Goal: Task Accomplishment & Management: Use online tool/utility

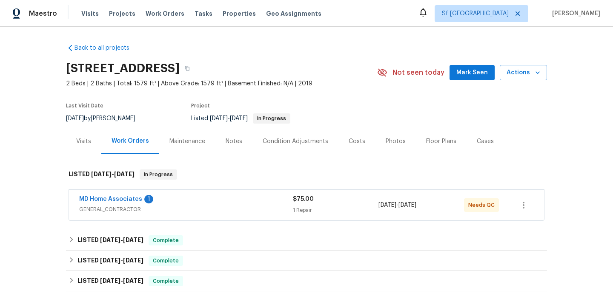
click at [231, 201] on div "MD Home Associates 1" at bounding box center [186, 200] width 214 height 10
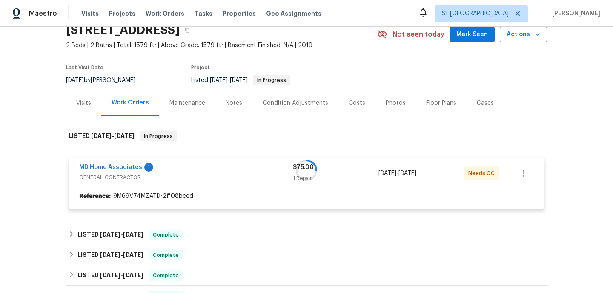
scroll to position [85, 0]
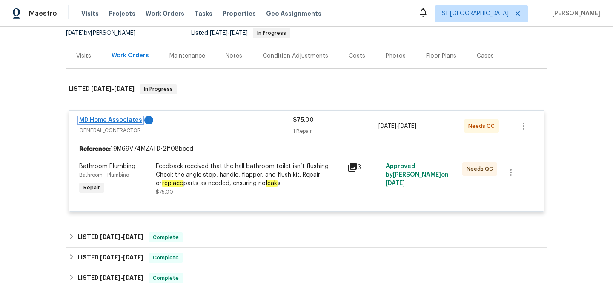
click at [120, 121] on link "MD Home Associates" at bounding box center [110, 120] width 63 height 6
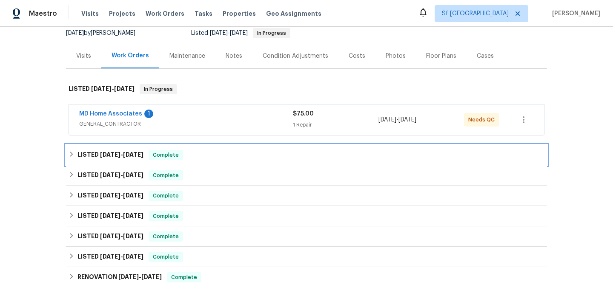
click at [205, 158] on div "LISTED 6/23/25 - 6/25/25 Complete" at bounding box center [306, 155] width 476 height 10
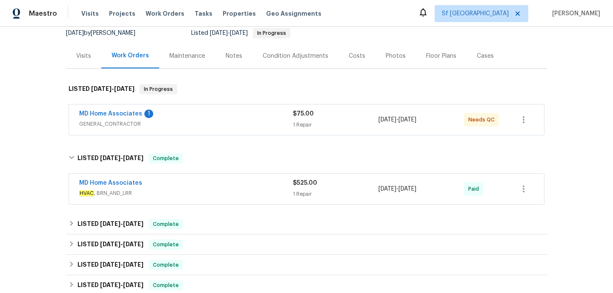
click at [207, 195] on span "HVAC , BRN_AND_LRR" at bounding box center [186, 193] width 214 height 9
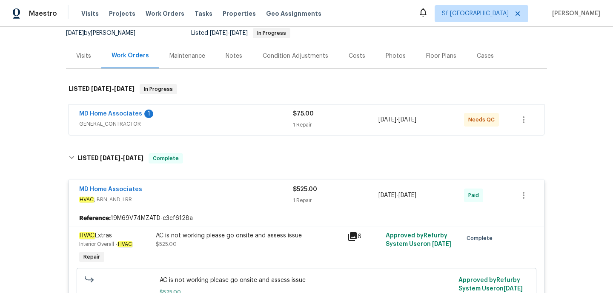
click at [211, 117] on div "MD Home Associates 1" at bounding box center [186, 115] width 214 height 10
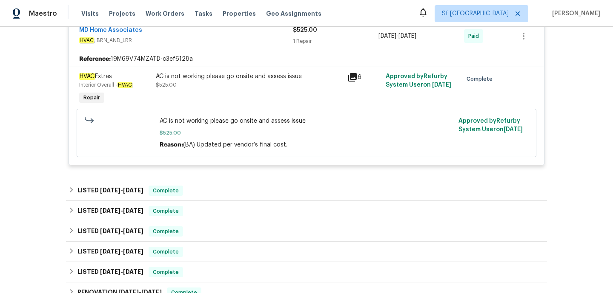
scroll to position [325, 0]
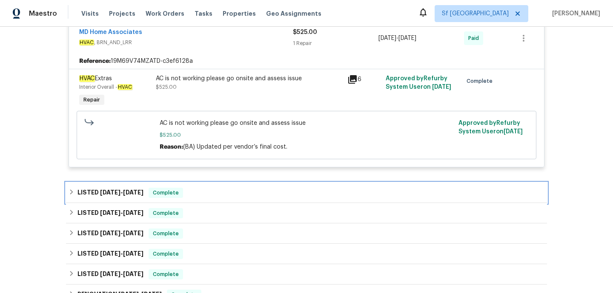
click at [205, 198] on div "LISTED 6/14/25 - 6/19/25 Complete" at bounding box center [306, 193] width 476 height 10
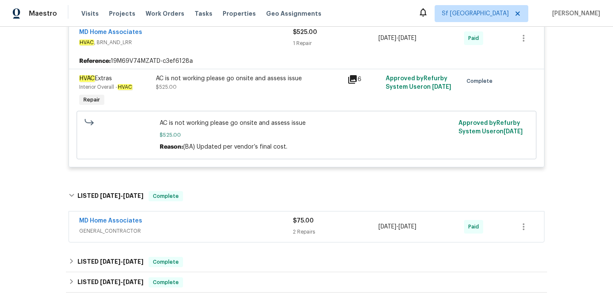
click at [213, 229] on span "GENERAL_CONTRACTOR" at bounding box center [186, 231] width 214 height 9
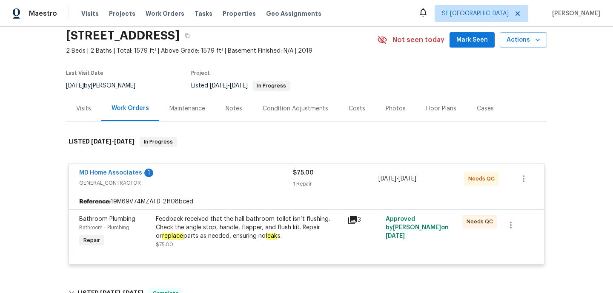
scroll to position [31, 0]
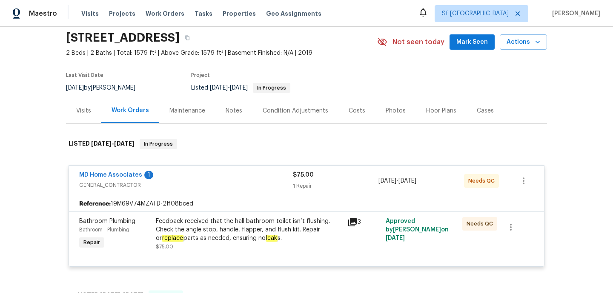
click at [342, 231] on div "Feedback received that the hall bathroom toilet isn’t flushing. Check the angle…" at bounding box center [249, 230] width 186 height 26
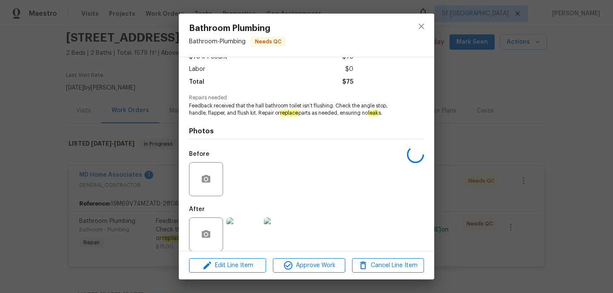
scroll to position [63, 0]
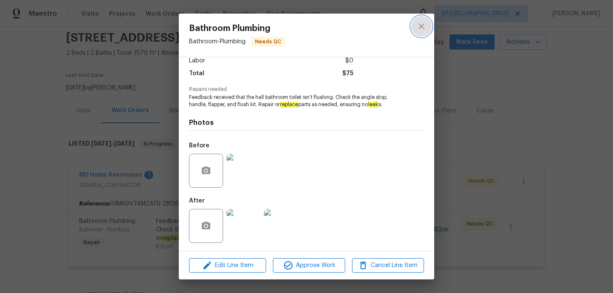
click at [418, 23] on icon "close" at bounding box center [421, 26] width 10 height 10
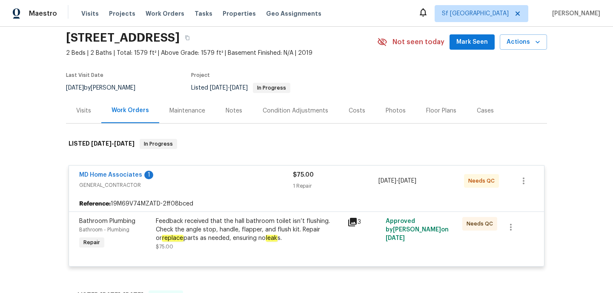
click at [81, 112] on div "Visits" at bounding box center [83, 111] width 15 height 9
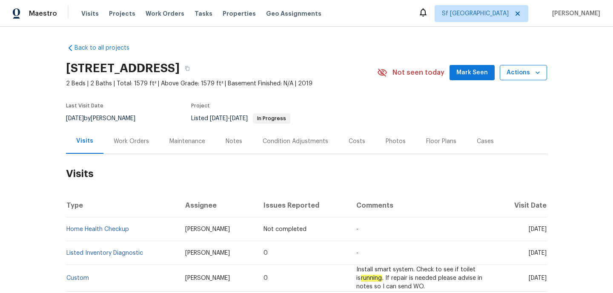
click at [523, 71] on span "Actions" at bounding box center [523, 73] width 34 height 11
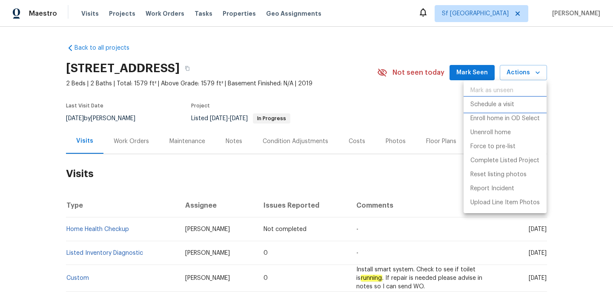
click at [499, 101] on p "Schedule a visit" at bounding box center [492, 104] width 44 height 9
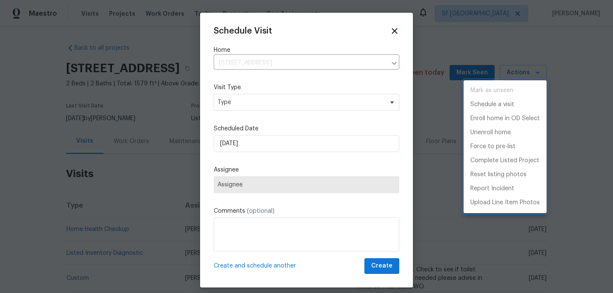
click at [299, 102] on div at bounding box center [306, 146] width 613 height 293
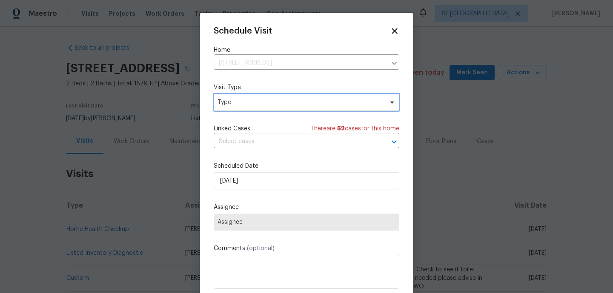
click at [268, 107] on span "Type" at bounding box center [306, 102] width 185 height 17
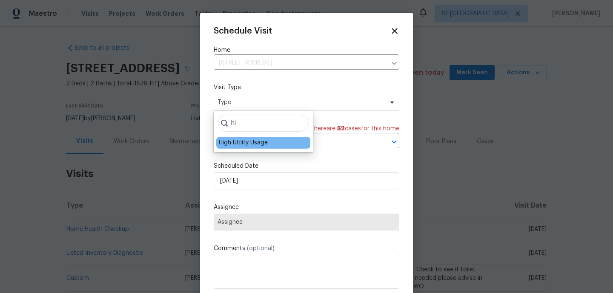
type input "hi"
click at [254, 145] on div "High Utility Usage" at bounding box center [243, 143] width 49 height 9
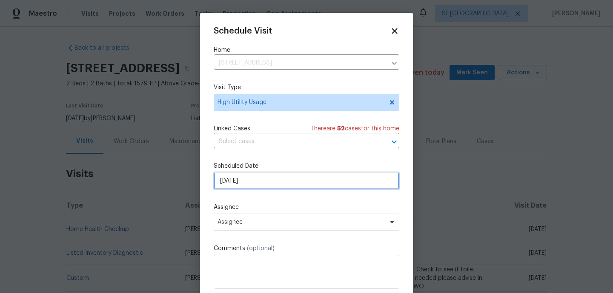
click at [250, 183] on input "01/09/2025" at bounding box center [306, 181] width 185 height 17
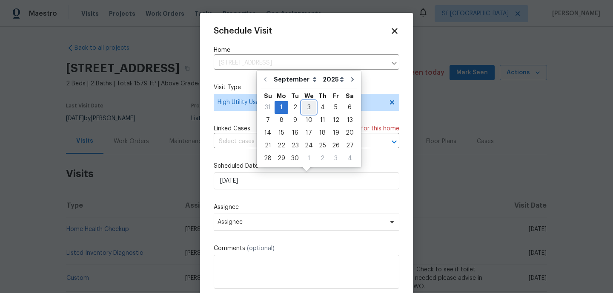
click at [302, 108] on div "3" at bounding box center [309, 108] width 14 height 12
type input "03/09/2025"
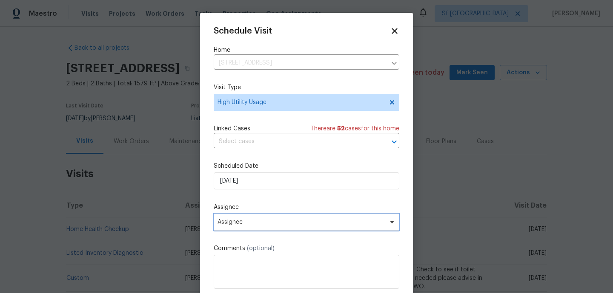
click at [254, 223] on span "Assignee" at bounding box center [300, 222] width 167 height 7
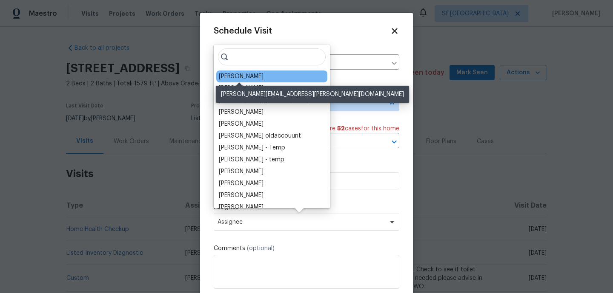
click at [244, 80] on div "Naomi Ferreira" at bounding box center [241, 76] width 45 height 9
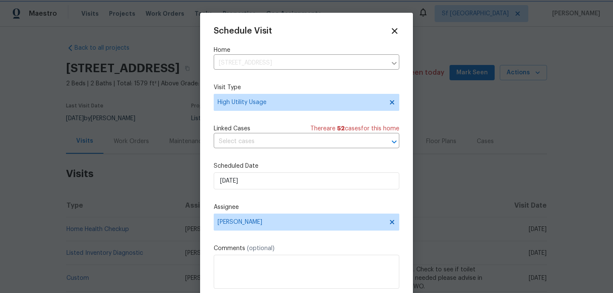
scroll to position [15, 0]
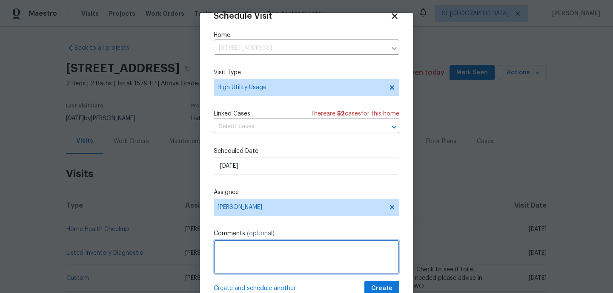
click at [245, 256] on textarea at bounding box center [306, 257] width 185 height 34
paste textarea "Hi team, we received a high usage of Water bill from a utility company for this…"
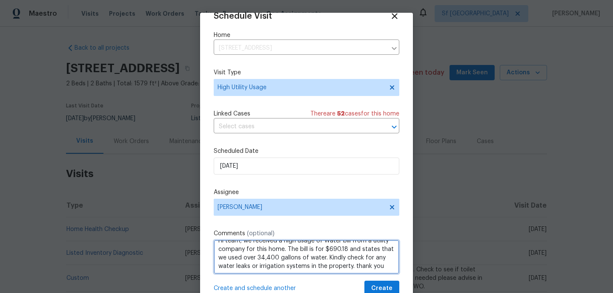
scroll to position [9, 0]
type textarea "Hi team, we received a high usage of Water bill from a utility company for this…"
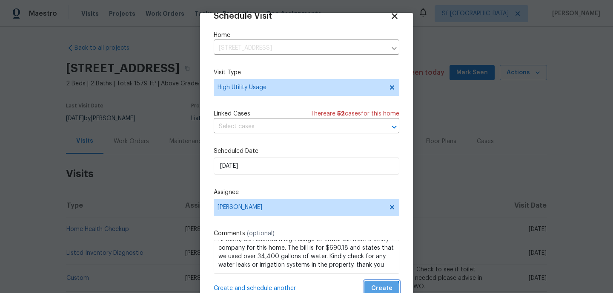
click at [376, 289] on span "Create" at bounding box center [381, 289] width 21 height 11
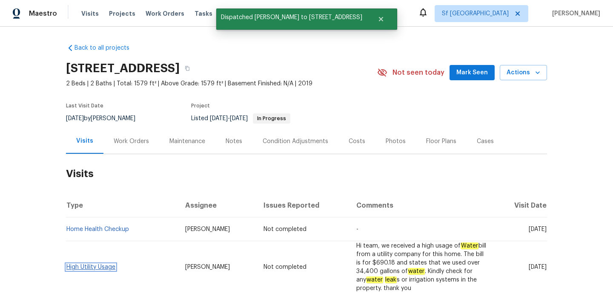
click at [97, 265] on link "High Utility Usage" at bounding box center [90, 268] width 49 height 6
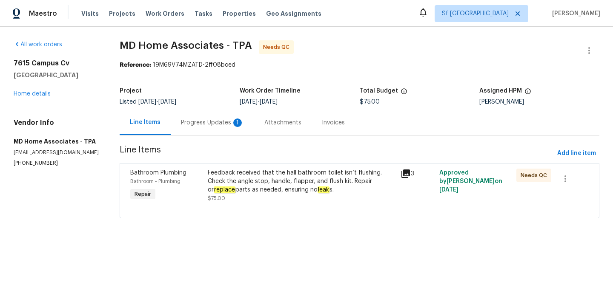
click at [187, 134] on div "Progress Updates 1" at bounding box center [212, 122] width 83 height 25
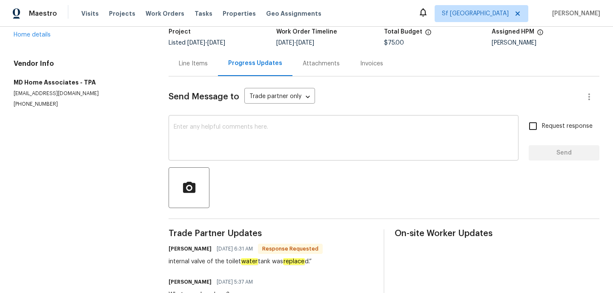
scroll to position [66, 0]
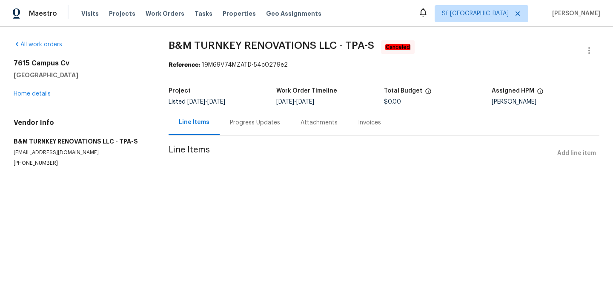
click at [247, 124] on div "Progress Updates" at bounding box center [255, 123] width 50 height 9
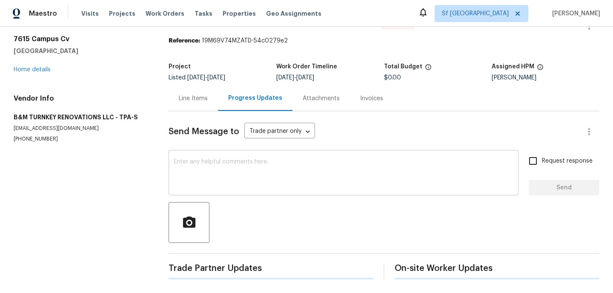
scroll to position [23, 0]
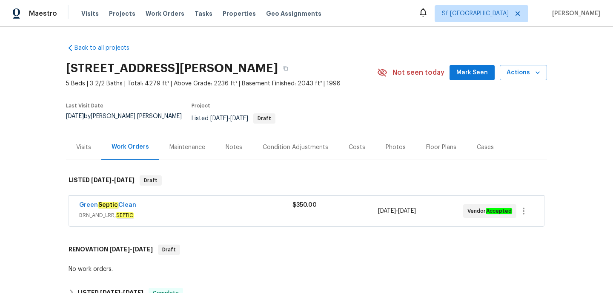
click at [218, 211] on span "BRN_AND_LRR, SEPTIC" at bounding box center [185, 215] width 213 height 9
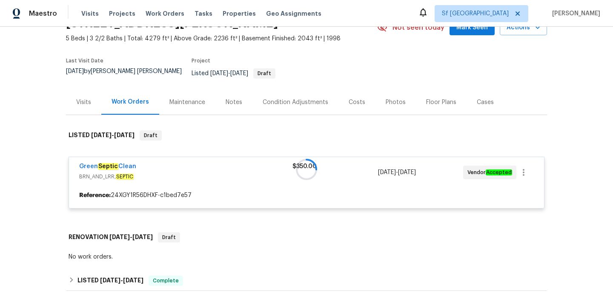
scroll to position [96, 0]
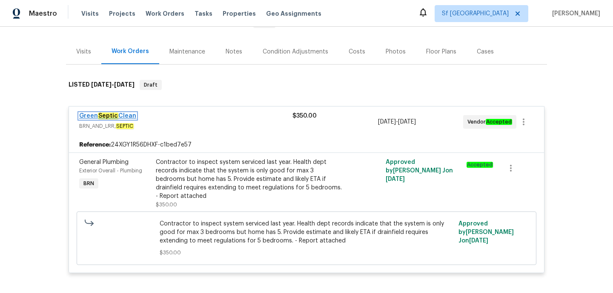
click at [110, 113] on em "Septic" at bounding box center [108, 116] width 20 height 7
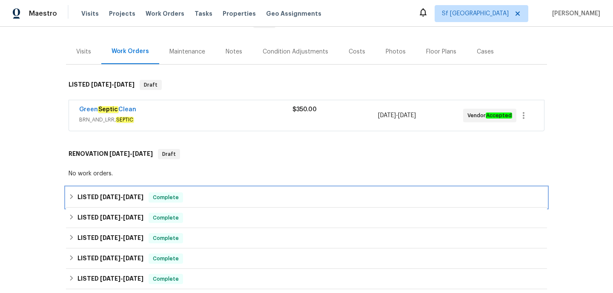
click at [190, 193] on div "LISTED 8/1/25 - 8/5/25 Complete" at bounding box center [306, 198] width 476 height 10
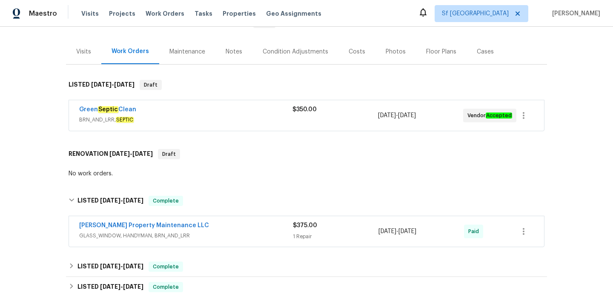
click at [225, 232] on span "GLASS_WINDOW, HANDYMAN, BRN_AND_LRR" at bounding box center [186, 236] width 214 height 9
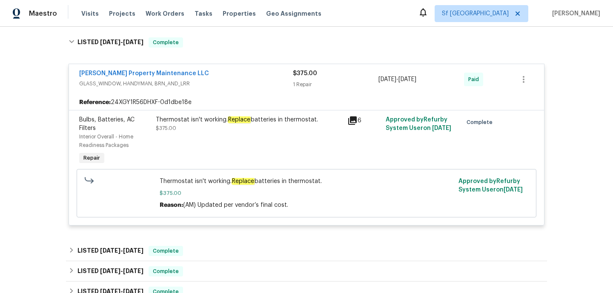
scroll to position [287, 0]
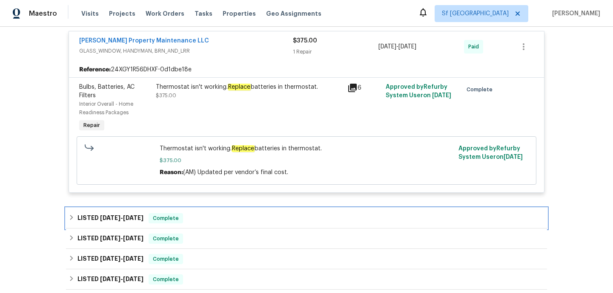
click at [229, 214] on div "LISTED 6/26/25 - 6/30/25 Complete" at bounding box center [306, 219] width 476 height 10
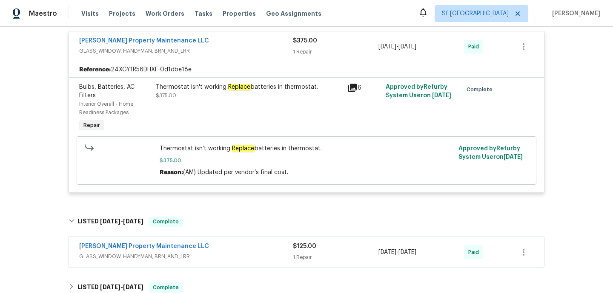
click at [233, 242] on div "Glen Property Maintenance LLC" at bounding box center [186, 247] width 214 height 10
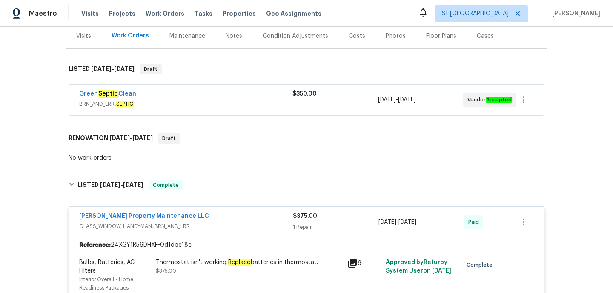
scroll to position [58, 0]
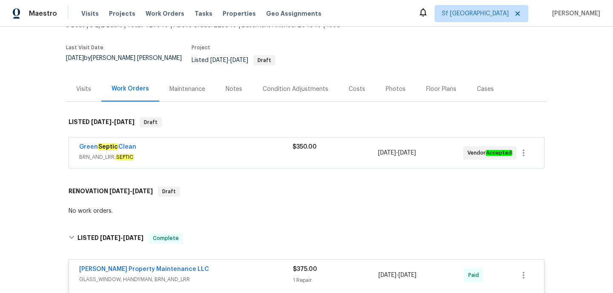
click at [235, 85] on div "Notes" at bounding box center [233, 89] width 17 height 9
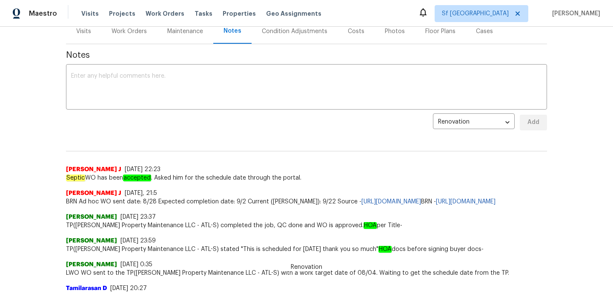
scroll to position [83, 0]
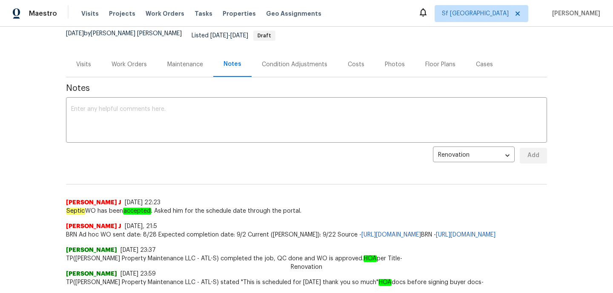
click at [121, 66] on div "Work Orders" at bounding box center [129, 64] width 56 height 25
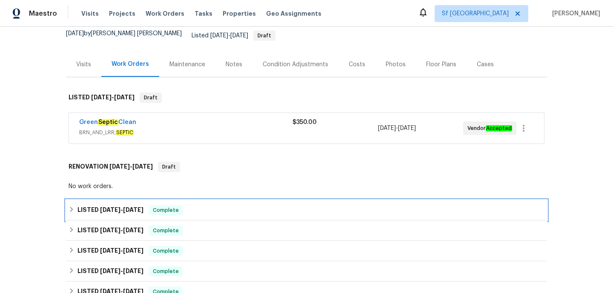
click at [194, 200] on div "LISTED 8/1/25 - 8/5/25 Complete" at bounding box center [306, 210] width 481 height 20
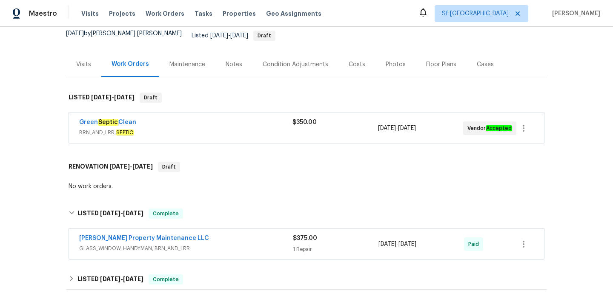
click at [224, 252] on div "Glen Property Maintenance LLC GLASS_WINDOW, HANDYMAN, BRN_AND_LRR $375.00 1 Rep…" at bounding box center [306, 244] width 475 height 31
click at [228, 245] on span "GLASS_WINDOW, HANDYMAN, BRN_AND_LRR" at bounding box center [186, 249] width 214 height 9
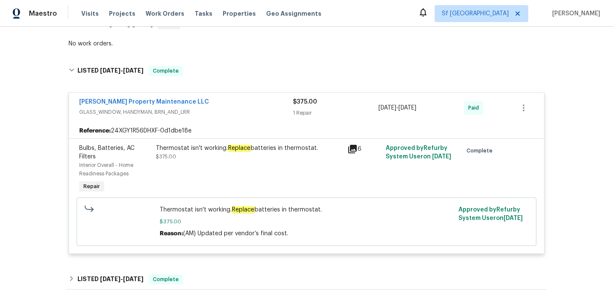
scroll to position [229, 0]
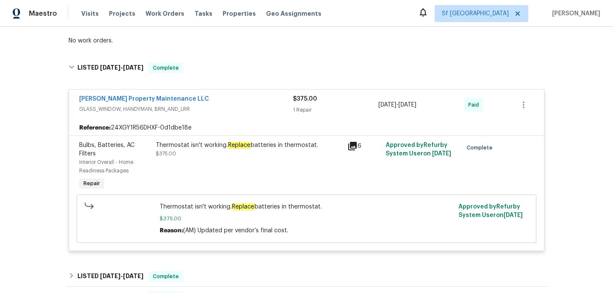
click at [208, 144] on div "Thermostat isn't working. Replace batteries in thermostat. $375.00" at bounding box center [249, 149] width 186 height 17
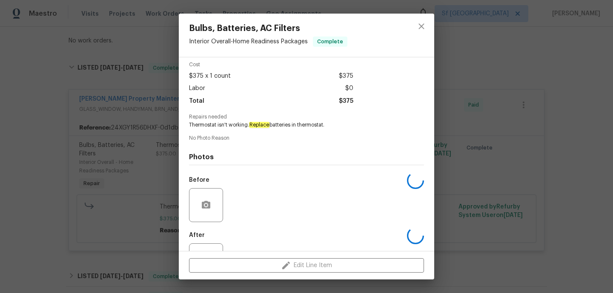
scroll to position [69, 0]
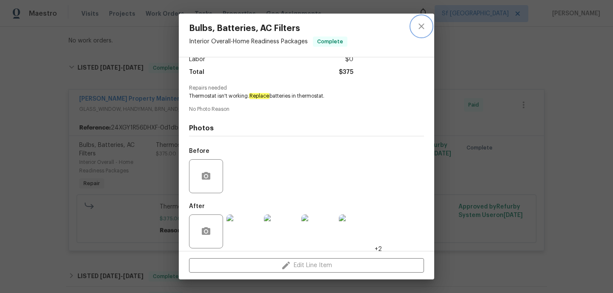
click at [417, 28] on icon "close" at bounding box center [421, 26] width 10 height 10
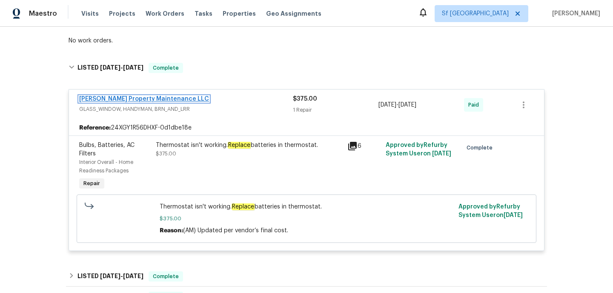
click at [126, 96] on link "Glen Property Maintenance LLC" at bounding box center [144, 99] width 130 height 6
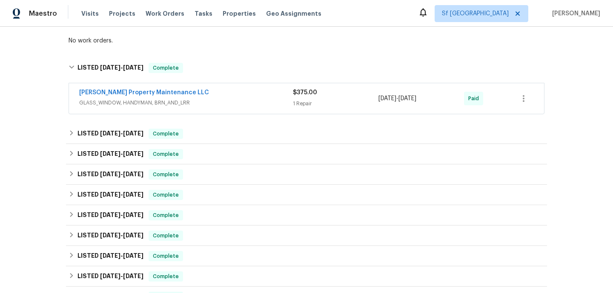
click at [191, 99] on span "GLASS_WINDOW, HANDYMAN, BRN_AND_LRR" at bounding box center [186, 103] width 214 height 9
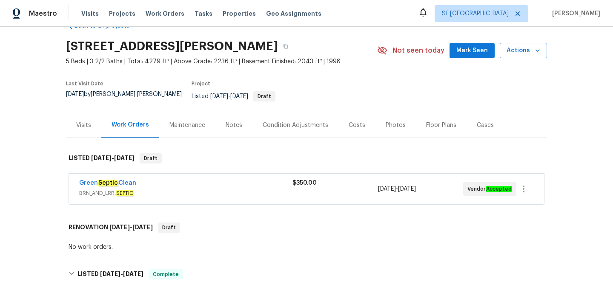
scroll to position [20, 0]
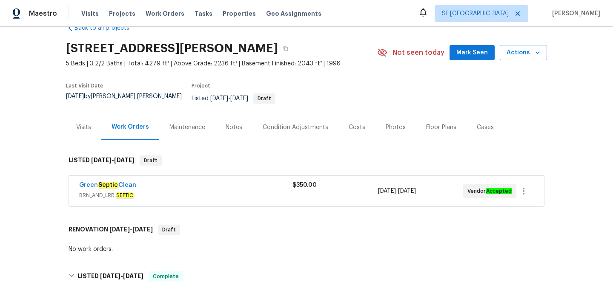
click at [201, 194] on div "Green Septic Clean BRN_AND_LRR, SEPTIC" at bounding box center [185, 191] width 213 height 20
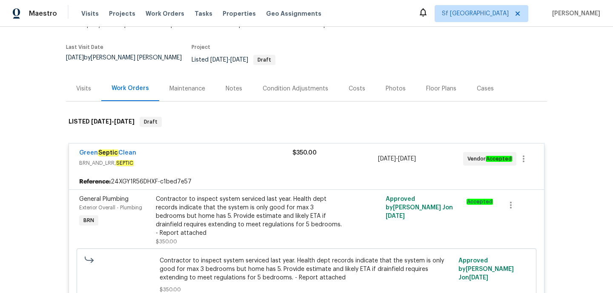
scroll to position [62, 0]
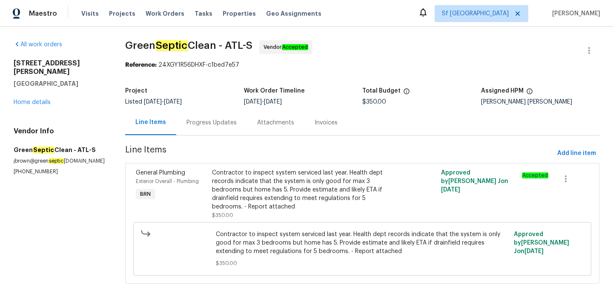
click at [191, 122] on div "Progress Updates" at bounding box center [211, 123] width 50 height 9
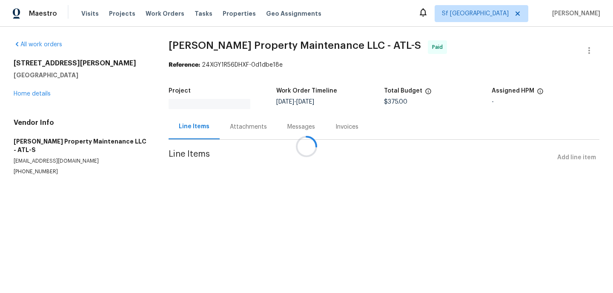
click at [233, 125] on div at bounding box center [306, 146] width 613 height 293
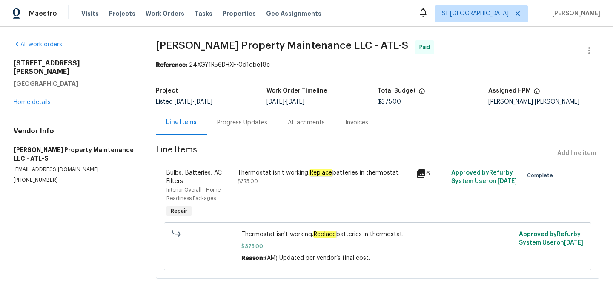
click at [239, 130] on div "Progress Updates" at bounding box center [242, 122] width 71 height 25
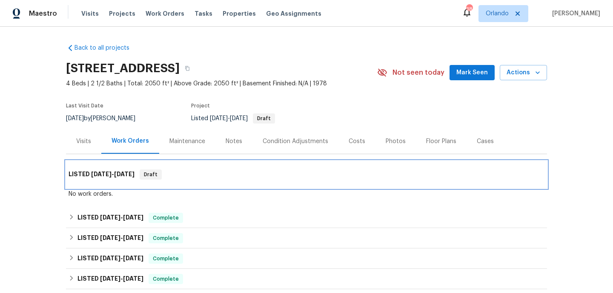
click at [228, 174] on div "LISTED 8/11/25 - 8/14/25 Draft" at bounding box center [306, 175] width 476 height 10
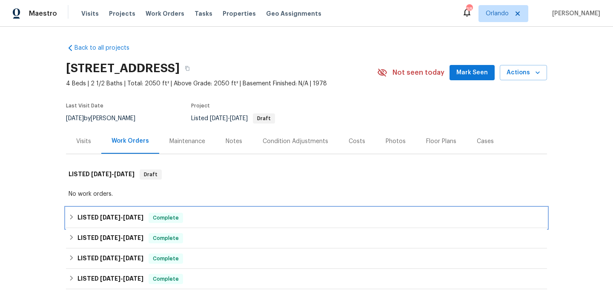
click at [228, 225] on div "LISTED 7/23/25 - 7/26/25 Complete" at bounding box center [306, 218] width 481 height 20
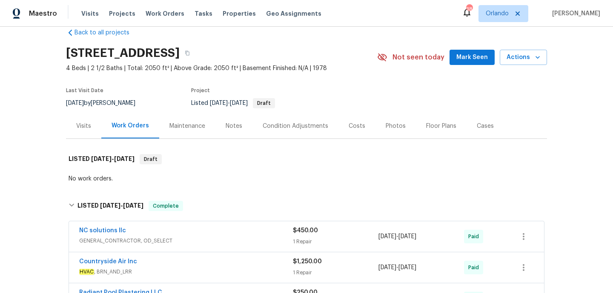
click at [228, 227] on div "NC solutions llc" at bounding box center [186, 232] width 214 height 10
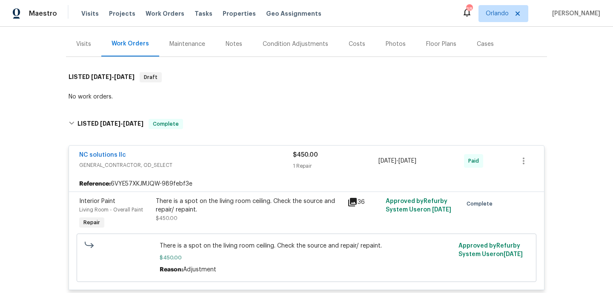
scroll to position [183, 0]
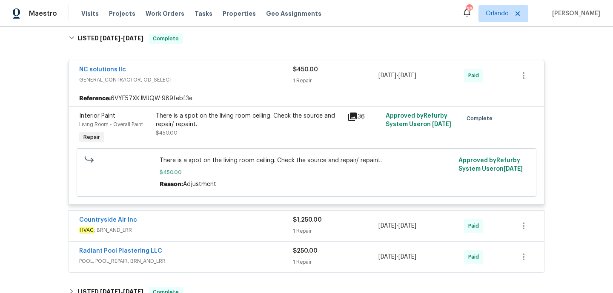
click at [226, 225] on div "Countryside Air Inc" at bounding box center [186, 221] width 214 height 10
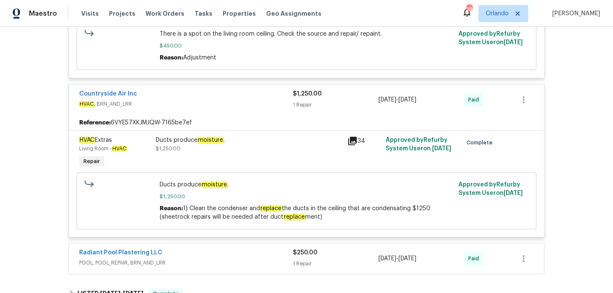
scroll to position [348, 0]
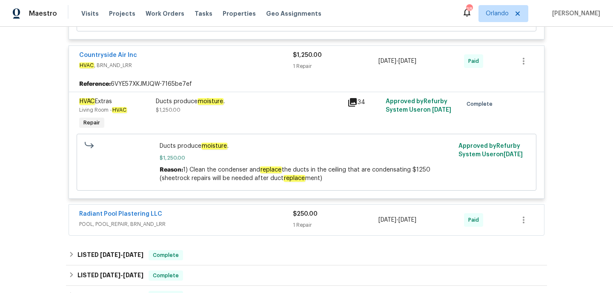
click at [225, 229] on span "POOL, POOL_REPAIR, BRN_AND_LRR" at bounding box center [186, 224] width 214 height 9
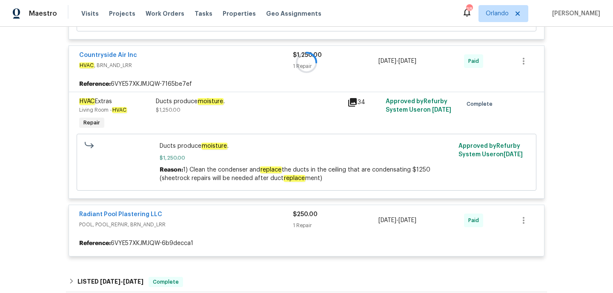
scroll to position [443, 0]
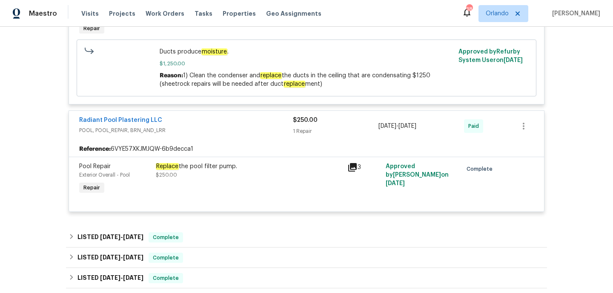
click at [219, 192] on div "Replace the pool filter pump. $250.00" at bounding box center [248, 179] width 191 height 39
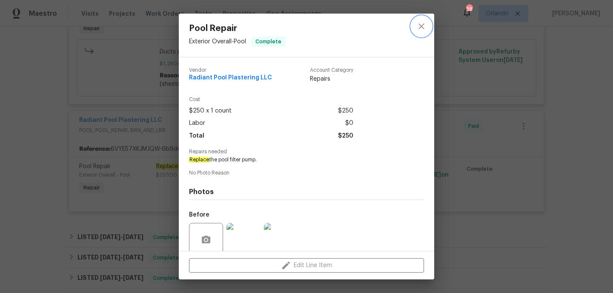
click at [421, 31] on icon "close" at bounding box center [421, 26] width 10 height 10
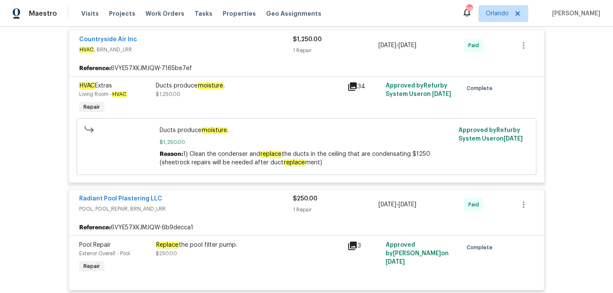
scroll to position [403, 0]
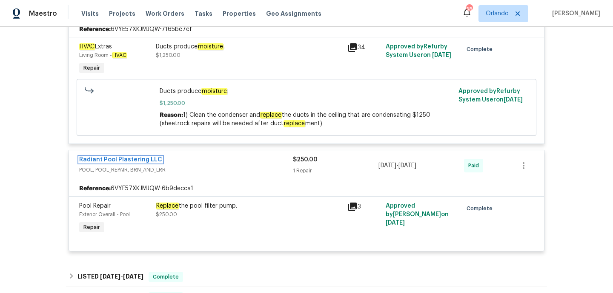
click at [151, 160] on link "Radiant Pool Plastering LLC" at bounding box center [120, 160] width 83 height 6
